Goal: Task Accomplishment & Management: Manage account settings

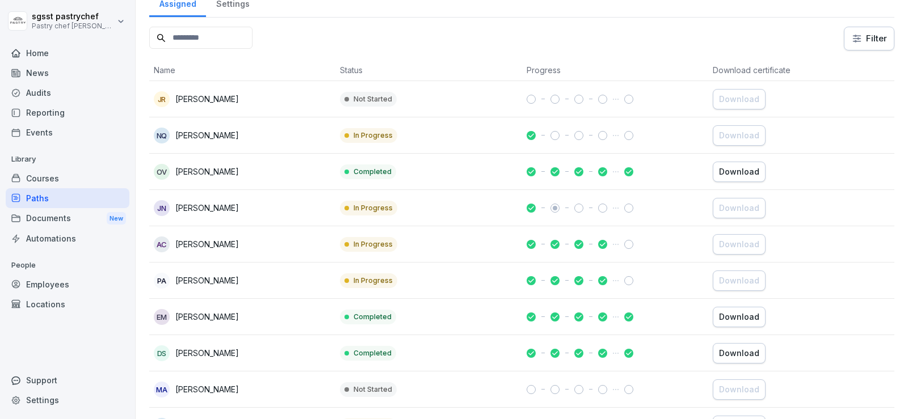
scroll to position [170, 0]
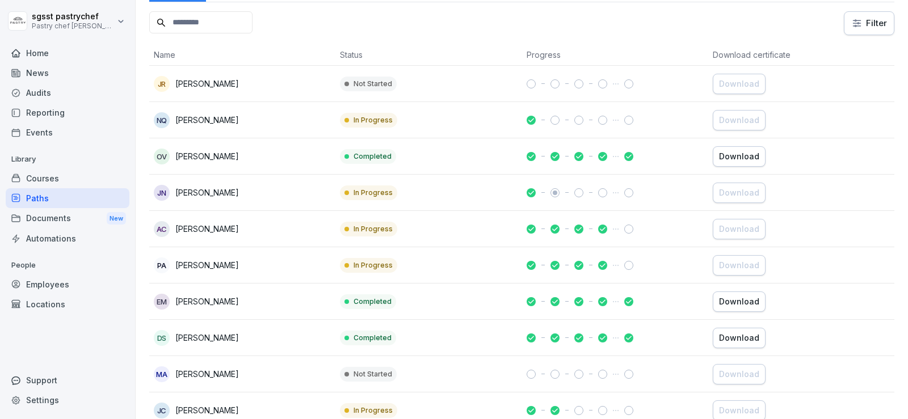
click at [68, 281] on div "Employees" at bounding box center [68, 285] width 124 height 20
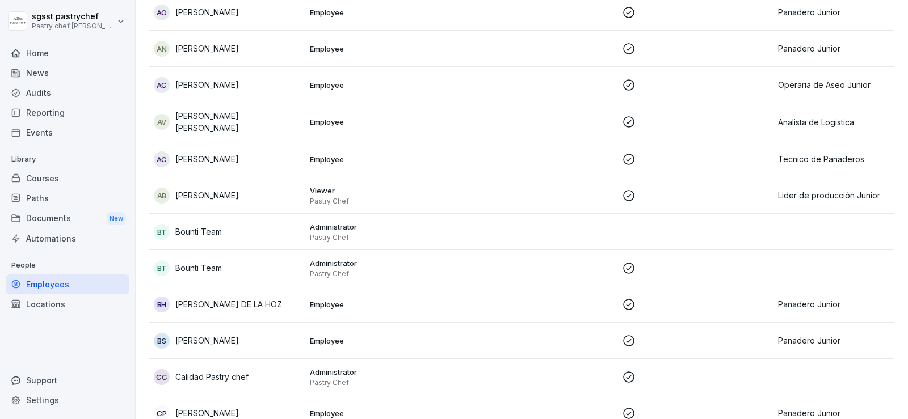
scroll to position [11, 0]
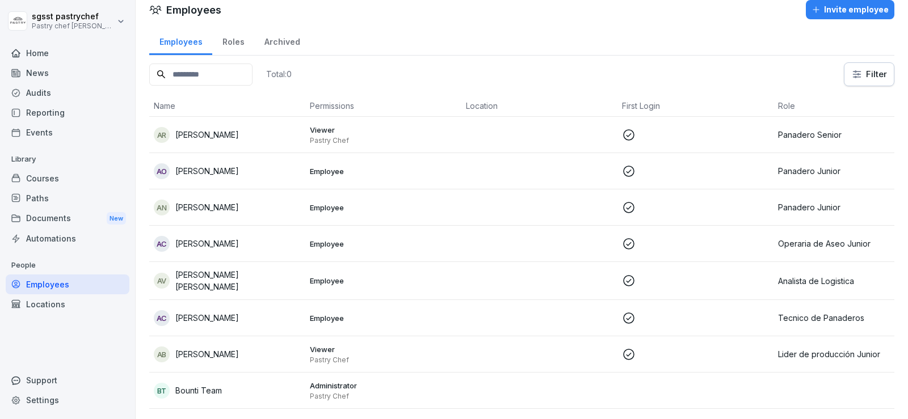
click at [219, 71] on input at bounding box center [200, 75] width 103 height 22
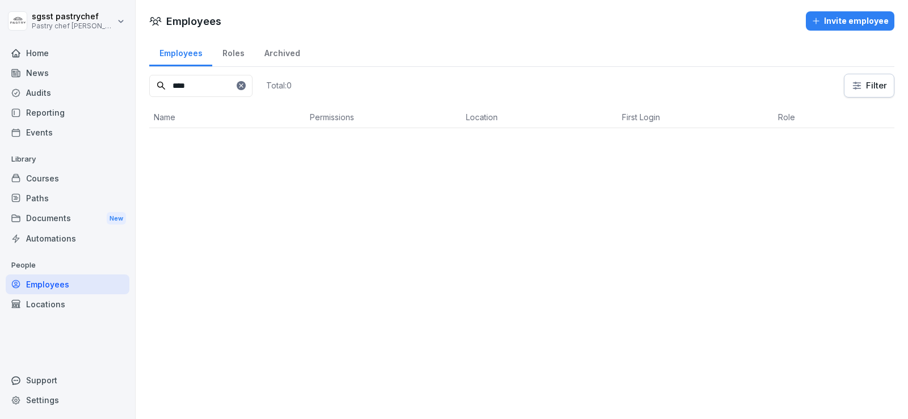
scroll to position [0, 0]
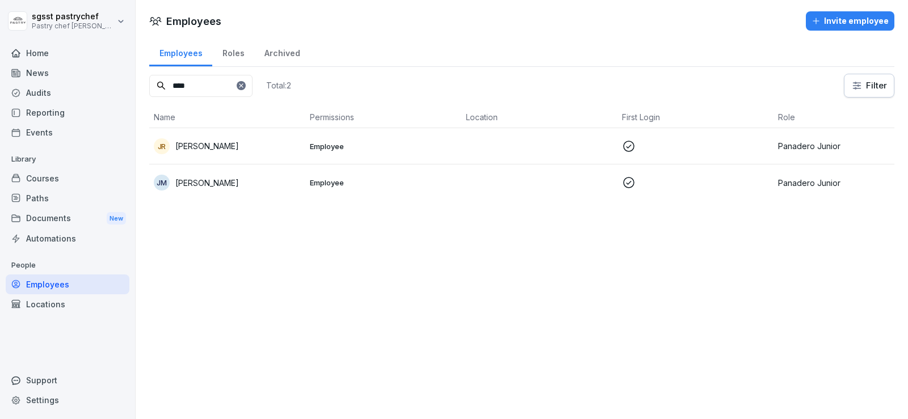
type input "****"
click at [238, 187] on div "[PERSON_NAME]" at bounding box center [227, 183] width 147 height 16
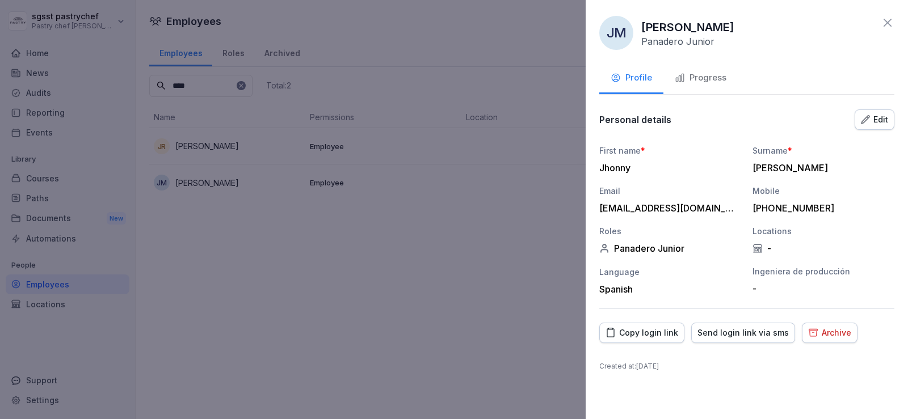
click at [662, 335] on div "Copy login link" at bounding box center [642, 333] width 73 height 12
click at [888, 19] on icon at bounding box center [888, 23] width 14 height 14
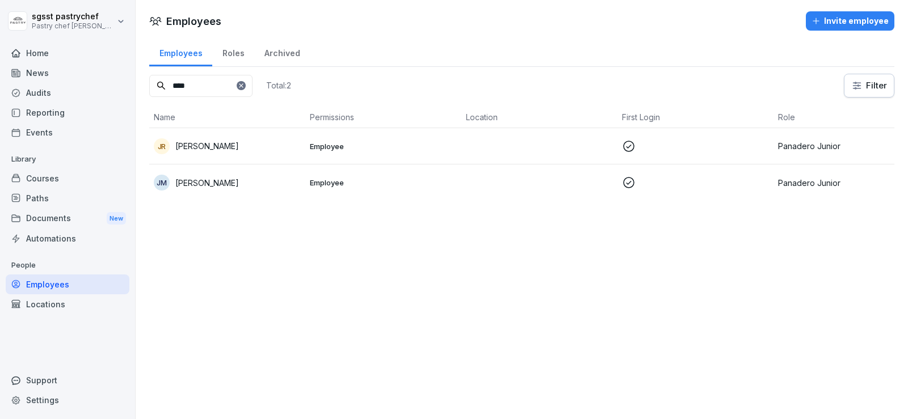
click at [52, 53] on div "Home" at bounding box center [68, 53] width 124 height 20
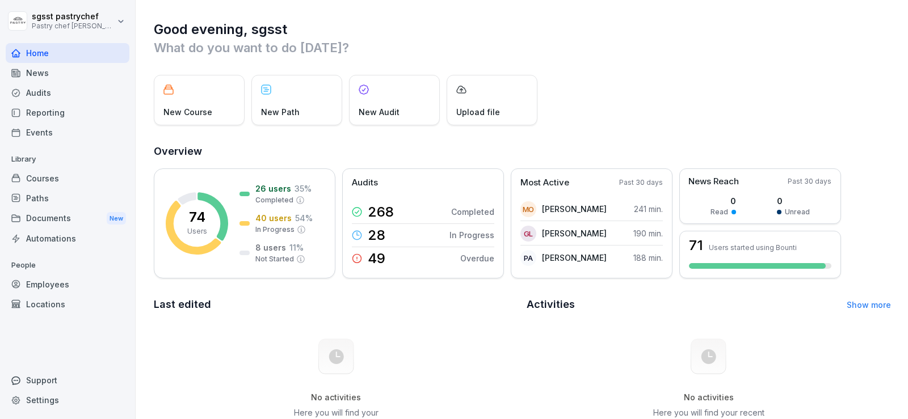
scroll to position [58, 0]
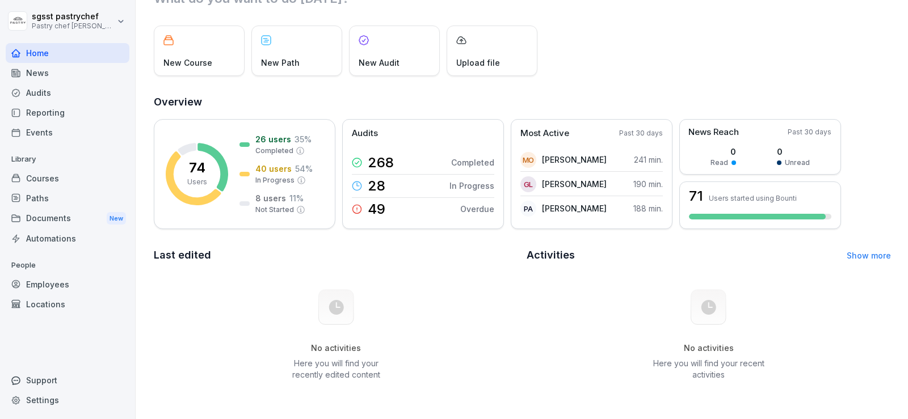
click at [56, 199] on div "Paths" at bounding box center [68, 198] width 124 height 20
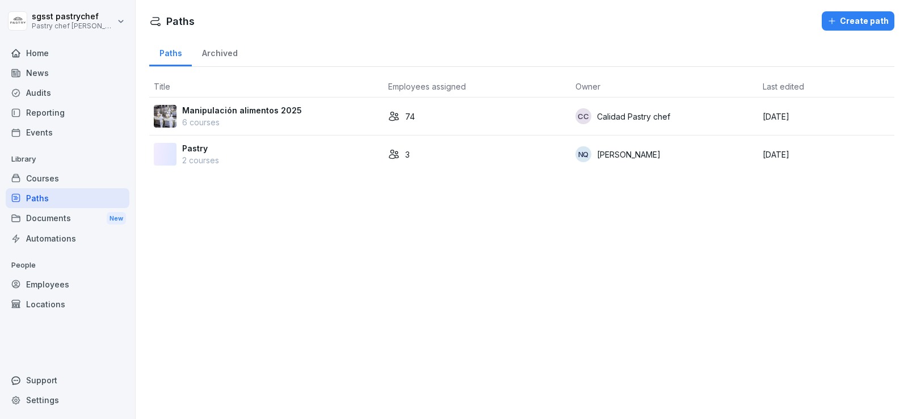
click at [269, 113] on p "Manipulación alimentos 2025" at bounding box center [242, 110] width 120 height 12
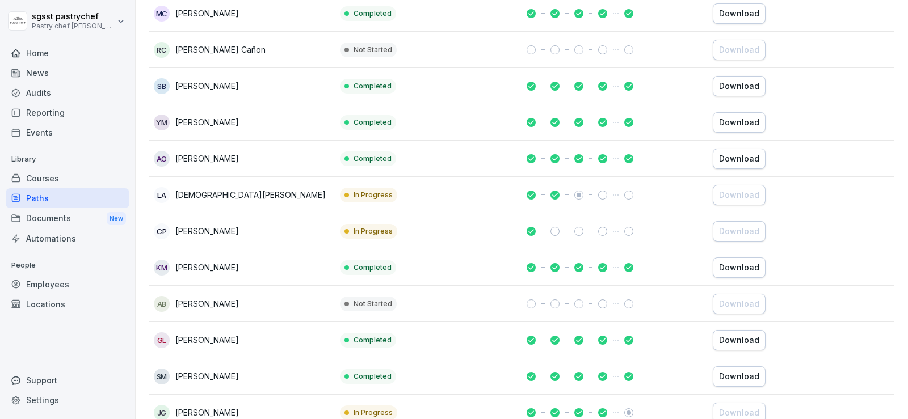
scroll to position [624, 0]
